Goal: Transaction & Acquisition: Subscribe to service/newsletter

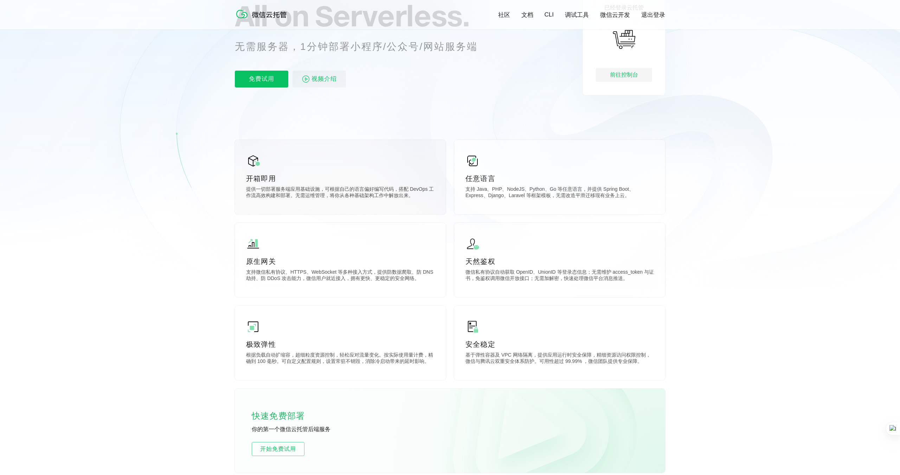
scroll to position [82, 0]
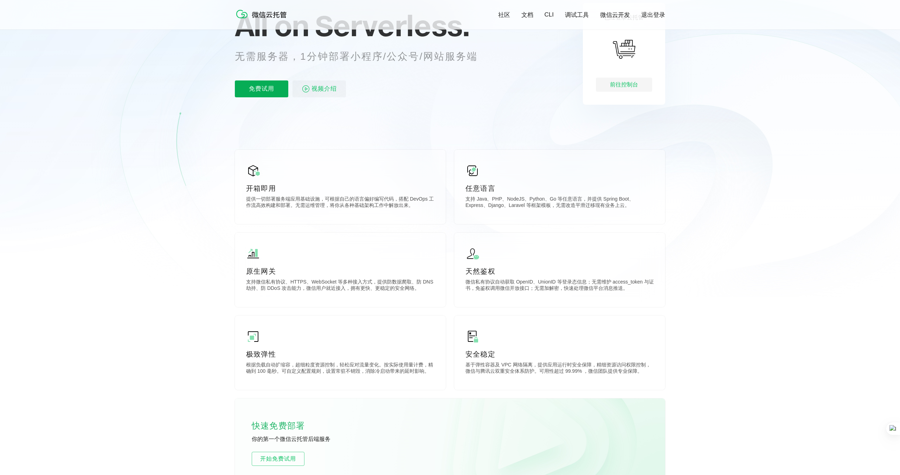
click at [274, 91] on p "免费试用" at bounding box center [261, 88] width 53 height 17
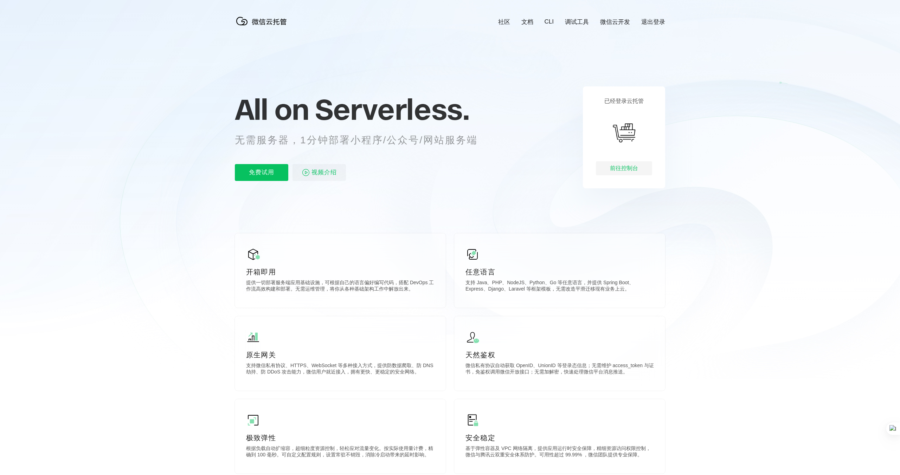
scroll to position [0, 1250]
click at [261, 170] on p "免费试用" at bounding box center [261, 172] width 53 height 17
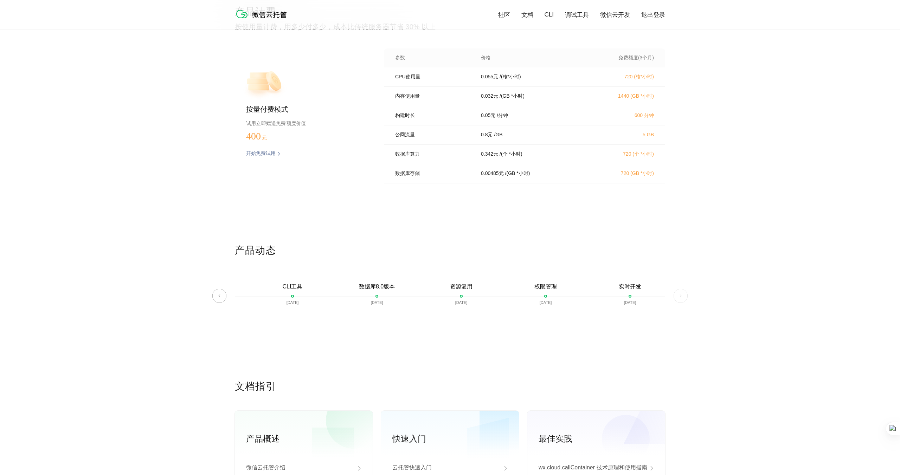
scroll to position [1475, 0]
